Goal: Task Accomplishment & Management: Manage account settings

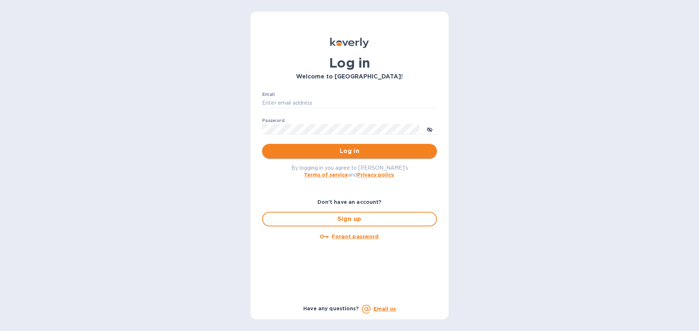
type input "[EMAIL_ADDRESS][DOMAIN_NAME]"
click at [344, 154] on span "Log in" at bounding box center [349, 151] width 163 height 9
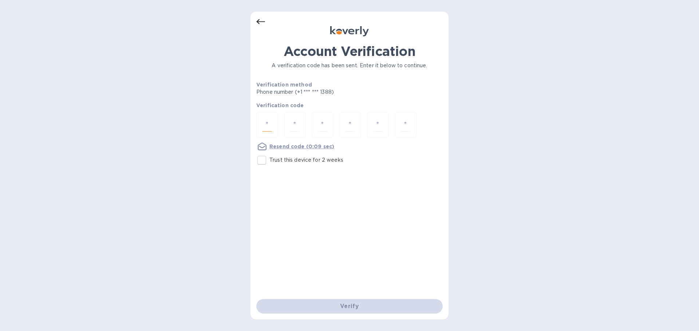
click at [270, 124] on input "number" at bounding box center [266, 124] width 9 height 13
type input "6"
type input "1"
type input "7"
type input "1"
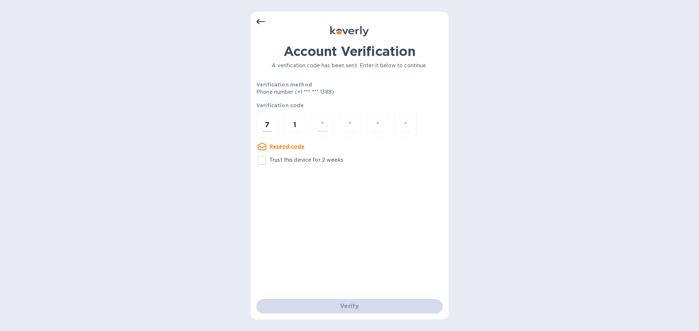
type input "7"
type input "4"
type input "5"
type input "6"
type input "7"
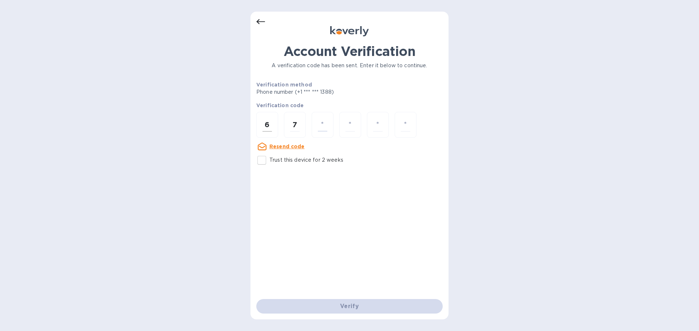
type input "1"
type input "7"
type input "4"
type input "5"
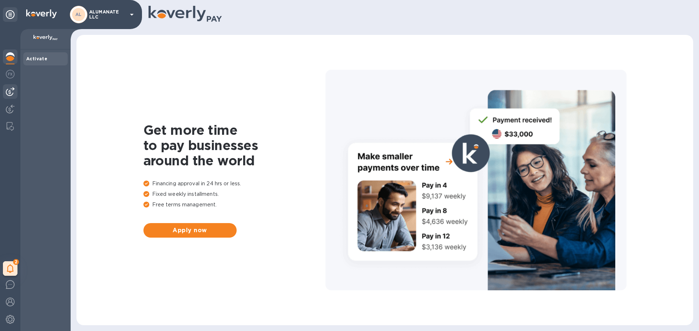
click at [11, 93] on img at bounding box center [10, 91] width 9 height 9
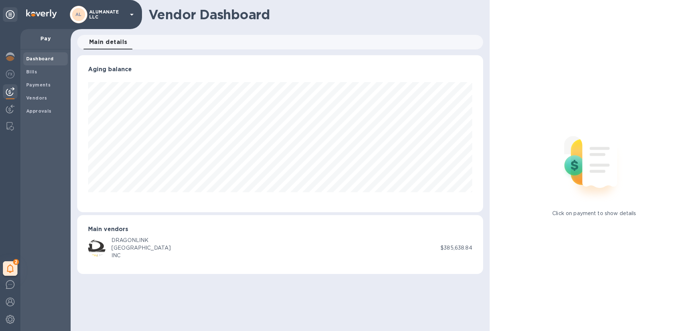
scroll to position [157, 405]
click at [9, 110] on img at bounding box center [10, 109] width 9 height 9
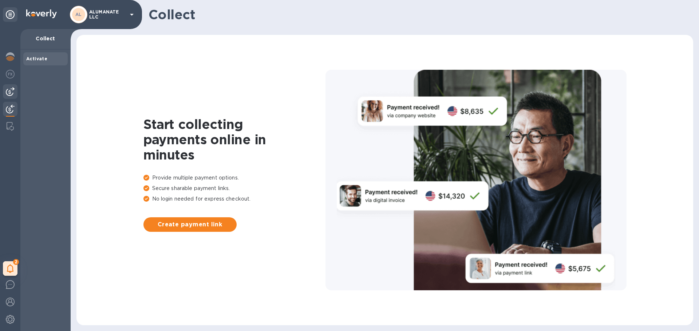
click at [7, 92] on img at bounding box center [10, 91] width 9 height 9
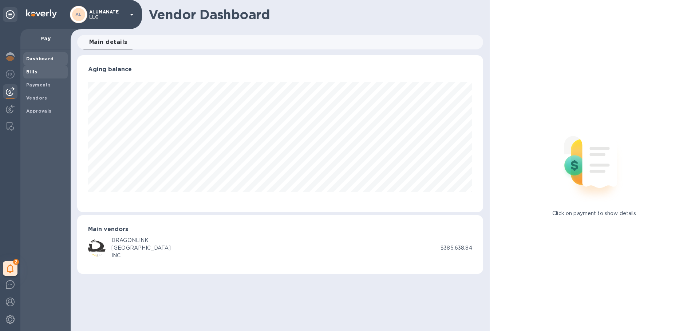
scroll to position [157, 405]
click at [45, 73] on span "Bills" at bounding box center [45, 71] width 39 height 7
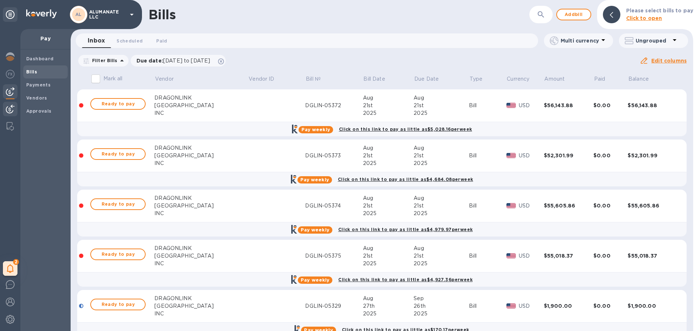
click at [8, 109] on img at bounding box center [10, 109] width 9 height 9
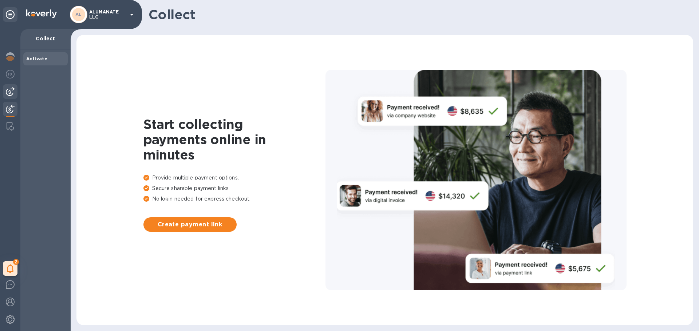
click at [6, 97] on div at bounding box center [10, 91] width 15 height 15
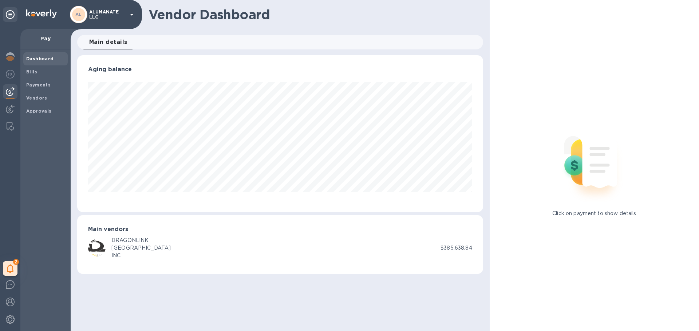
scroll to position [157, 405]
click at [37, 73] on span "Bills" at bounding box center [45, 71] width 39 height 7
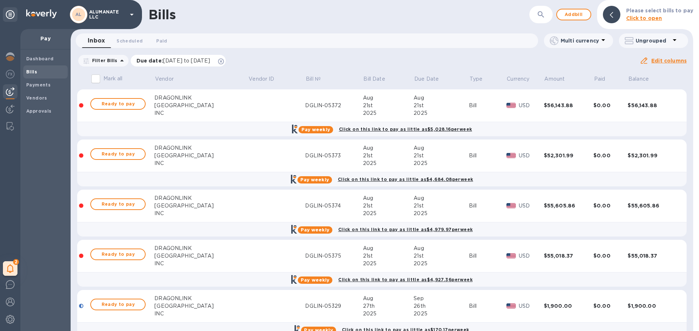
click at [224, 61] on icon at bounding box center [221, 62] width 6 height 6
click at [161, 41] on span "Paid 0" at bounding box center [161, 41] width 11 height 8
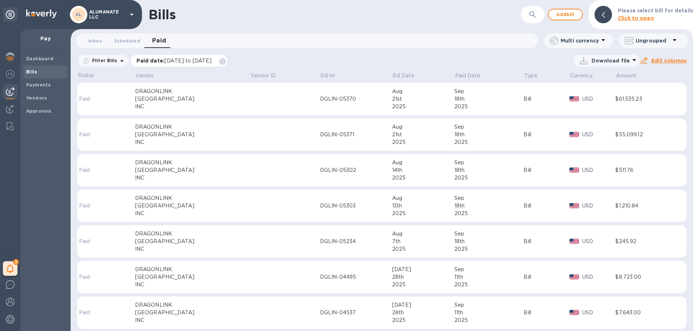
click at [225, 60] on icon at bounding box center [222, 62] width 6 height 6
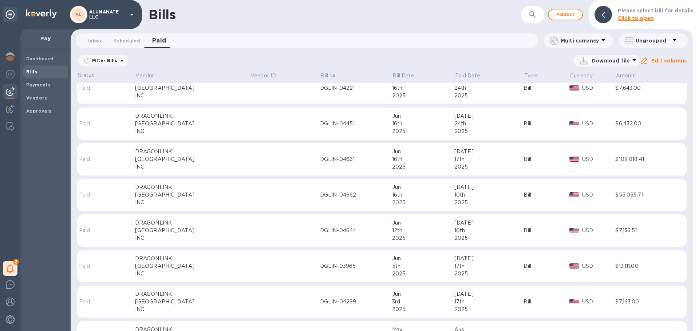
scroll to position [2656, 0]
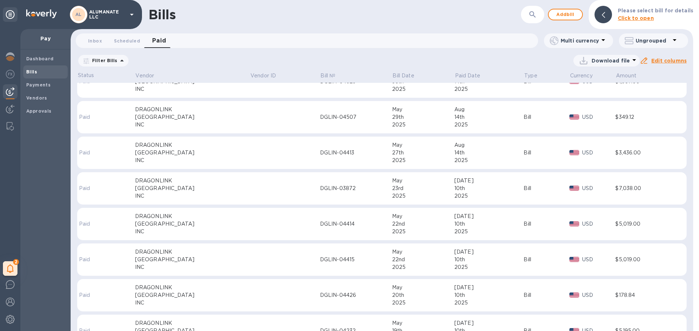
drag, startPoint x: 200, startPoint y: 147, endPoint x: 236, endPoint y: 55, distance: 98.7
click at [235, 55] on div "Download file" at bounding box center [386, 61] width 508 height 12
